Goal: Task Accomplishment & Management: Use online tool/utility

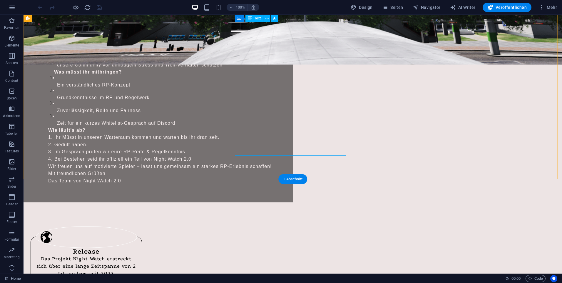
scroll to position [2793, 0]
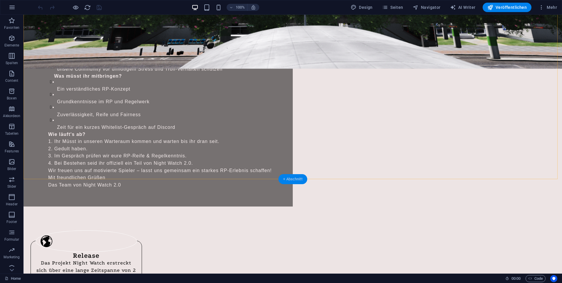
drag, startPoint x: 292, startPoint y: 176, endPoint x: 181, endPoint y: 138, distance: 117.3
click at [292, 176] on div "+ Abschnitt" at bounding box center [292, 179] width 29 height 10
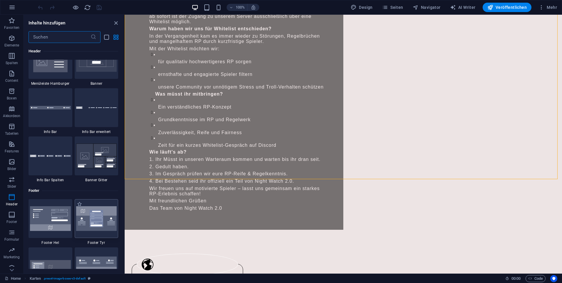
scroll to position [3665, 0]
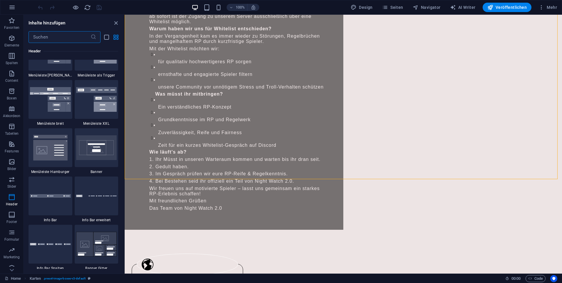
click at [45, 36] on input "text" at bounding box center [60, 37] width 62 height 12
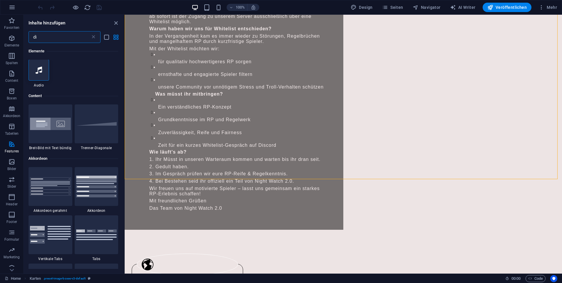
scroll to position [0, 0]
type input "di"
click at [103, 136] on div at bounding box center [97, 124] width 44 height 39
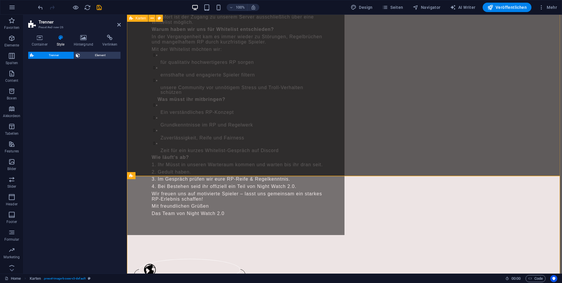
select select "diagonal"
select select "rem"
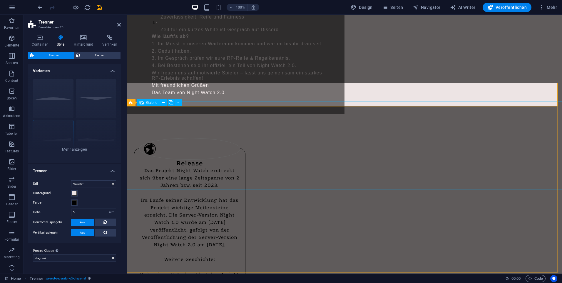
scroll to position [2906, 0]
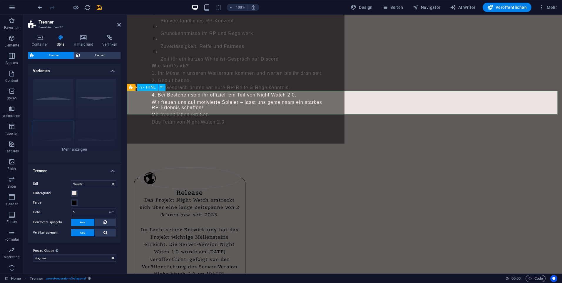
click at [161, 88] on icon at bounding box center [161, 87] width 3 height 6
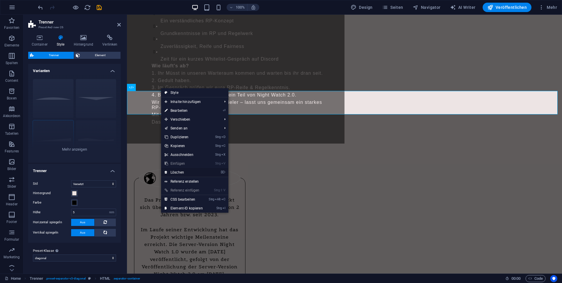
click at [184, 170] on link "⌦ Löschen" at bounding box center [183, 172] width 45 height 9
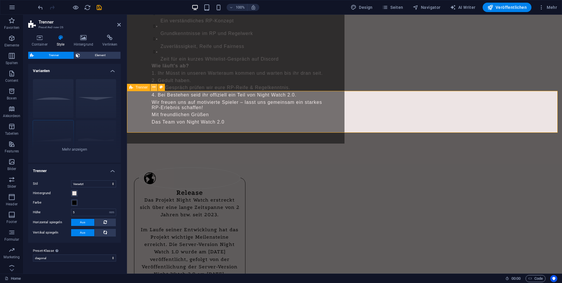
click at [155, 88] on icon at bounding box center [153, 87] width 3 height 6
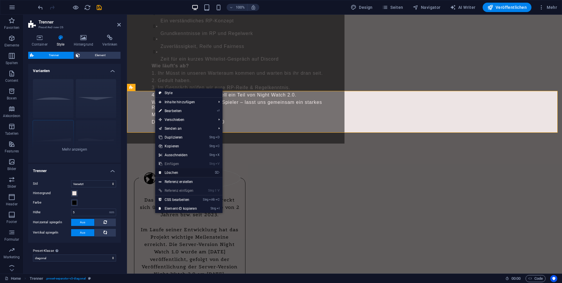
click at [180, 171] on link "⌦ Löschen" at bounding box center [177, 172] width 45 height 9
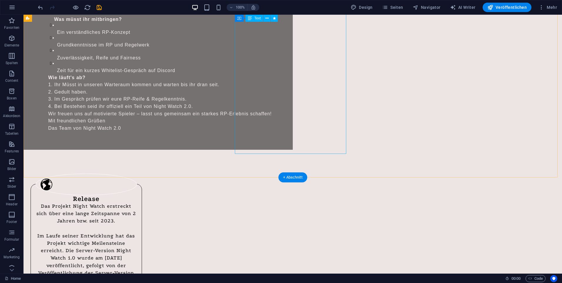
scroll to position [2793, 0]
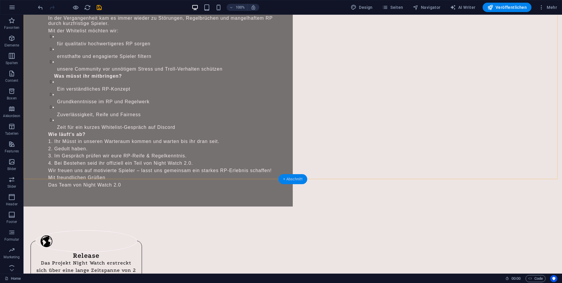
drag, startPoint x: 297, startPoint y: 177, endPoint x: 53, endPoint y: 81, distance: 262.4
click at [297, 177] on div "+ Abschnitt" at bounding box center [292, 179] width 29 height 10
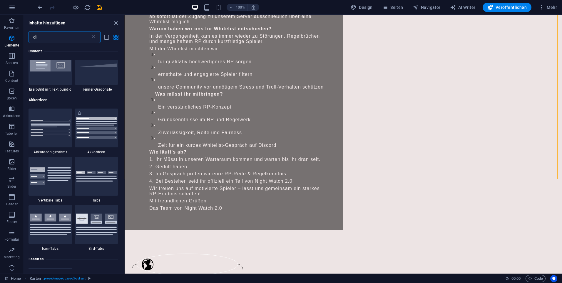
scroll to position [0, 0]
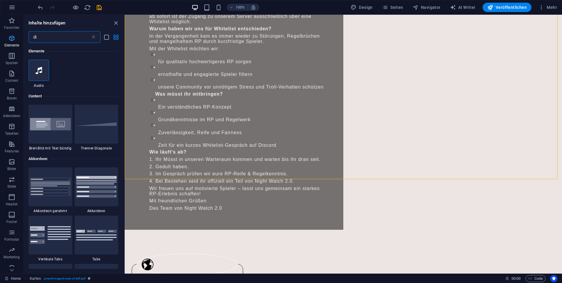
drag, startPoint x: 46, startPoint y: 39, endPoint x: 8, endPoint y: 39, distance: 37.3
click at [8, 39] on div "Favoriten Elemente Spalten Content Boxen Akkordeon Tabellen Features Bilder Sli…" at bounding box center [62, 144] width 125 height 259
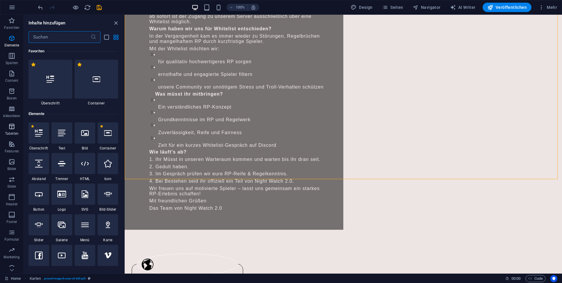
click at [11, 130] on span "Tabellen" at bounding box center [12, 130] width 24 height 14
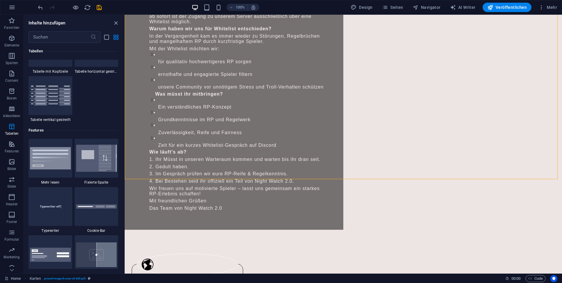
scroll to position [2242, 0]
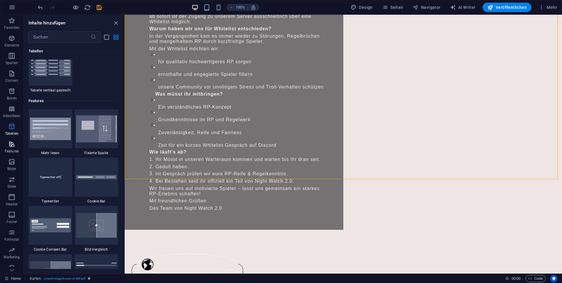
click at [7, 144] on span "Features" at bounding box center [12, 148] width 24 height 14
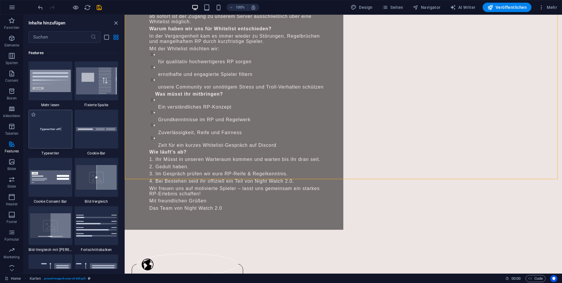
scroll to position [2292, 0]
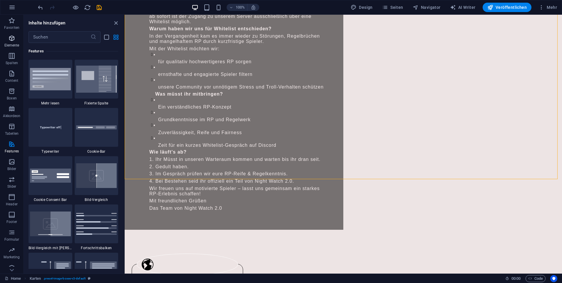
click at [13, 39] on icon "button" at bounding box center [11, 38] width 7 height 7
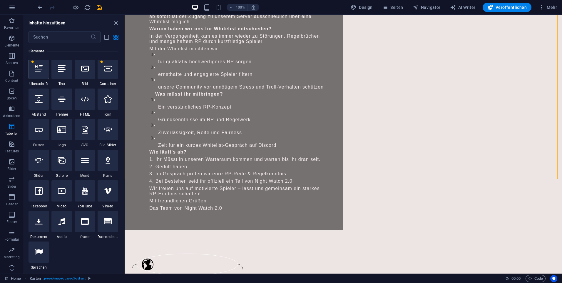
scroll to position [63, 0]
